Goal: Transaction & Acquisition: Purchase product/service

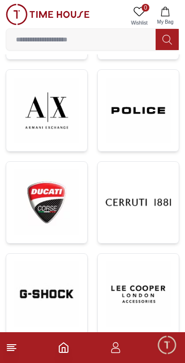
scroll to position [714, 0]
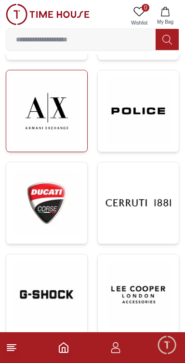
click at [31, 122] on img at bounding box center [46, 111] width 65 height 66
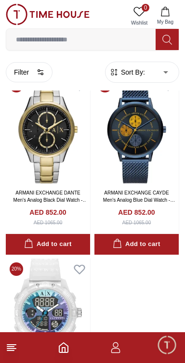
scroll to position [758, 0]
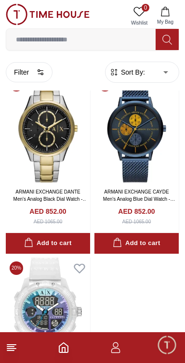
click at [12, 351] on line at bounding box center [10, 351] width 7 height 0
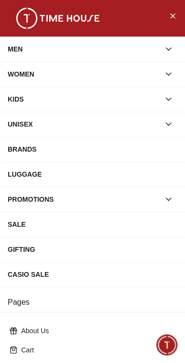
scroll to position [153, 0]
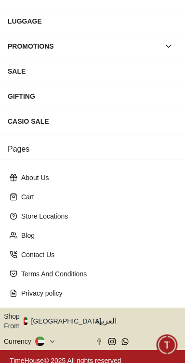
click at [67, 316] on button "Shop From [GEOGRAPHIC_DATA]" at bounding box center [56, 321] width 105 height 19
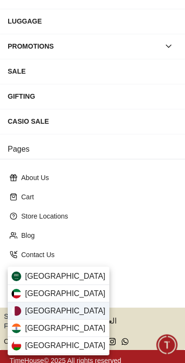
click at [61, 313] on div "[GEOGRAPHIC_DATA]" at bounding box center [59, 310] width 102 height 17
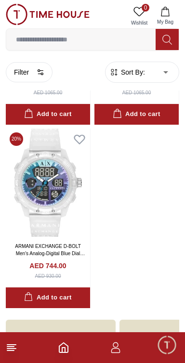
scroll to position [943, 0]
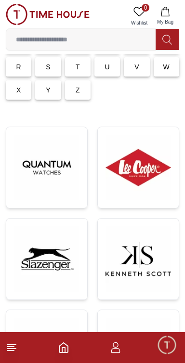
scroll to position [110, 0]
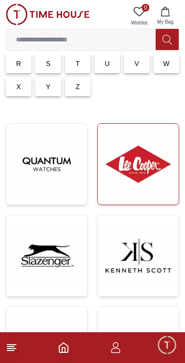
click at [150, 166] on img at bounding box center [137, 163] width 65 height 65
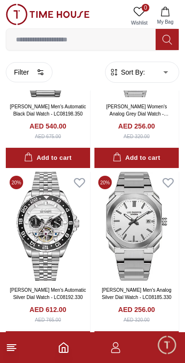
scroll to position [1482, 0]
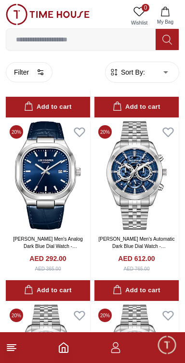
scroll to position [1887, 0]
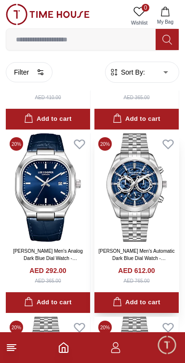
click at [153, 204] on img at bounding box center [136, 187] width 84 height 108
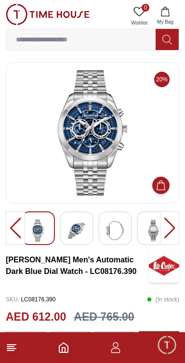
click at [97, 147] on img at bounding box center [92, 132] width 157 height 125
click at [98, 151] on img at bounding box center [92, 132] width 157 height 125
click at [82, 233] on img at bounding box center [76, 231] width 17 height 22
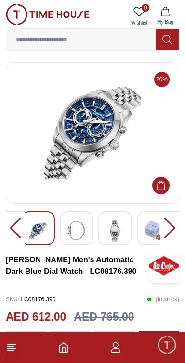
click at [151, 231] on img at bounding box center [153, 231] width 17 height 22
click at [150, 225] on img at bounding box center [153, 231] width 17 height 22
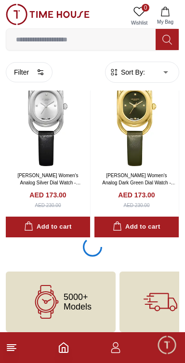
scroll to position [3798, 0]
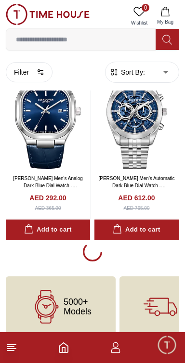
scroll to position [110, 0]
